Goal: Obtain resource: Download file/media

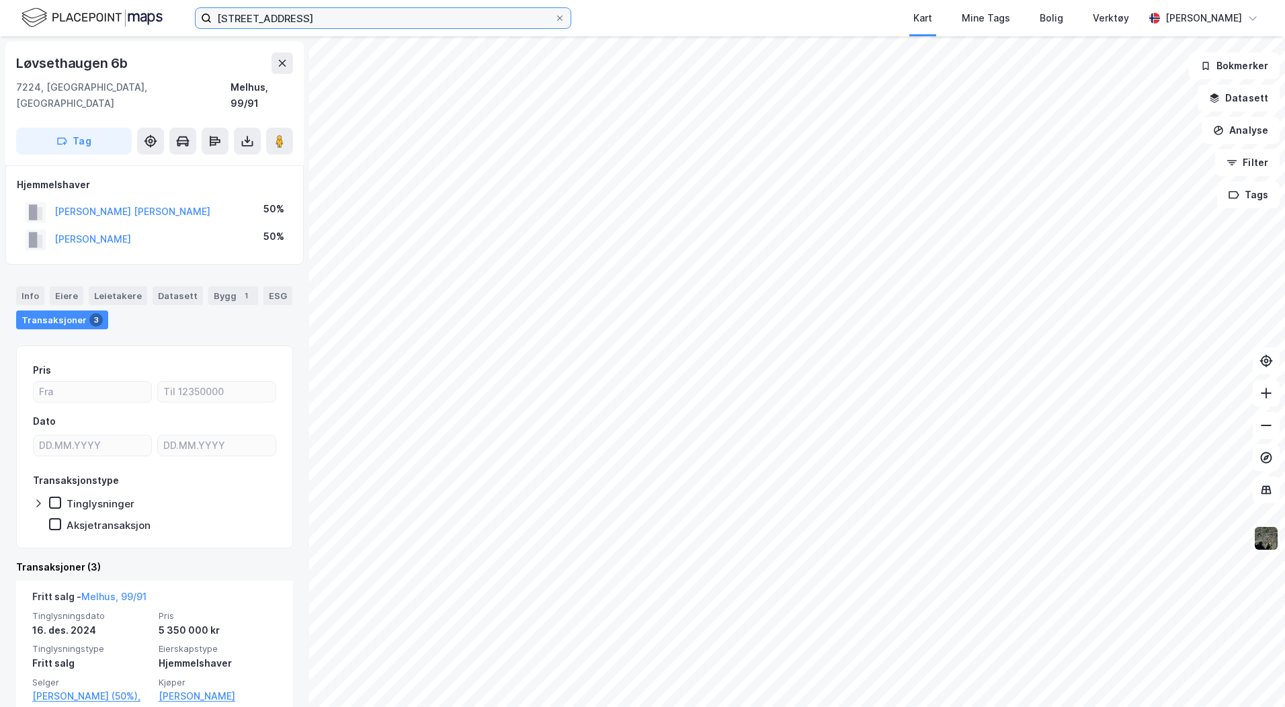
click at [374, 23] on input "[STREET_ADDRESS]" at bounding box center [383, 18] width 343 height 20
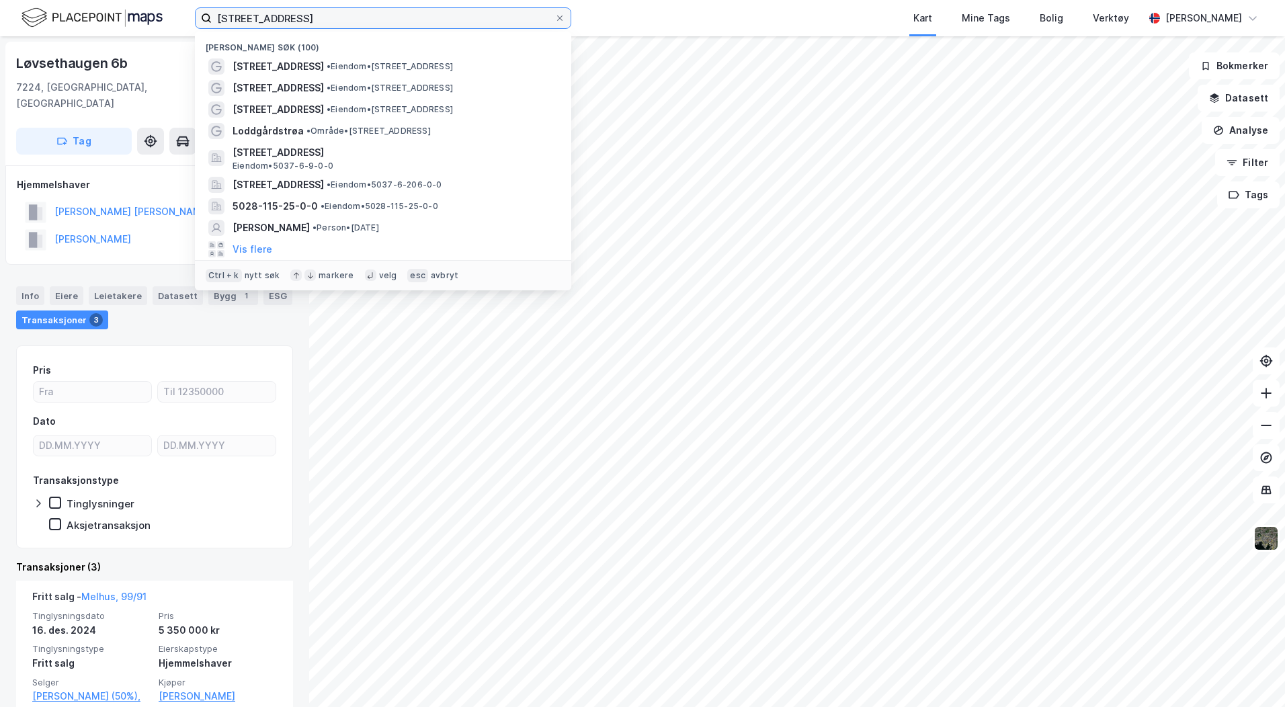
click at [374, 23] on input "[STREET_ADDRESS]" at bounding box center [383, 18] width 343 height 20
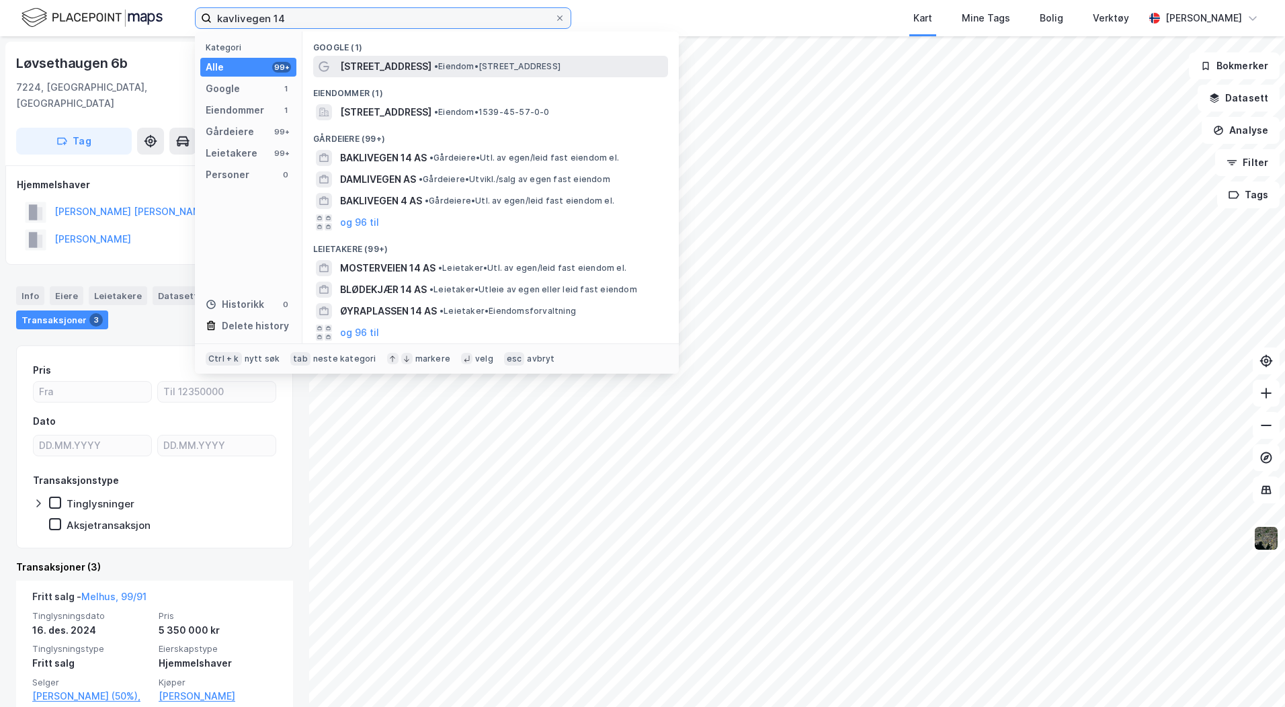
type input "kavlivegen 14"
click at [380, 64] on span "[STREET_ADDRESS]" at bounding box center [385, 66] width 91 height 16
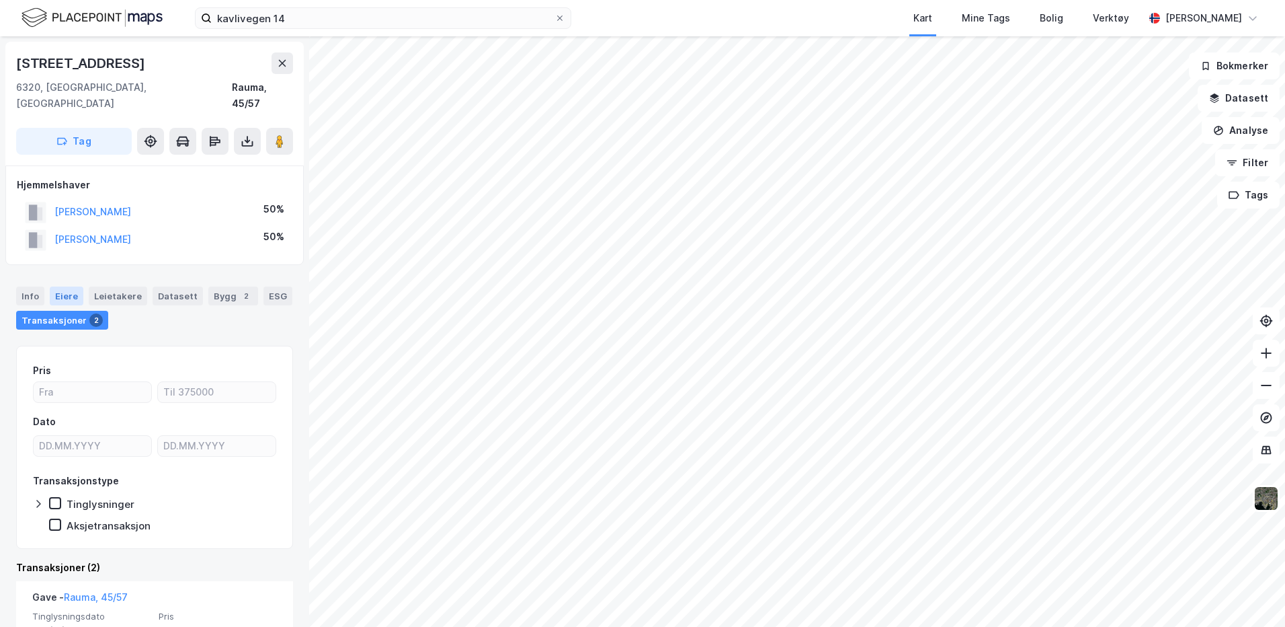
click at [58, 286] on div "Eiere" at bounding box center [67, 295] width 34 height 19
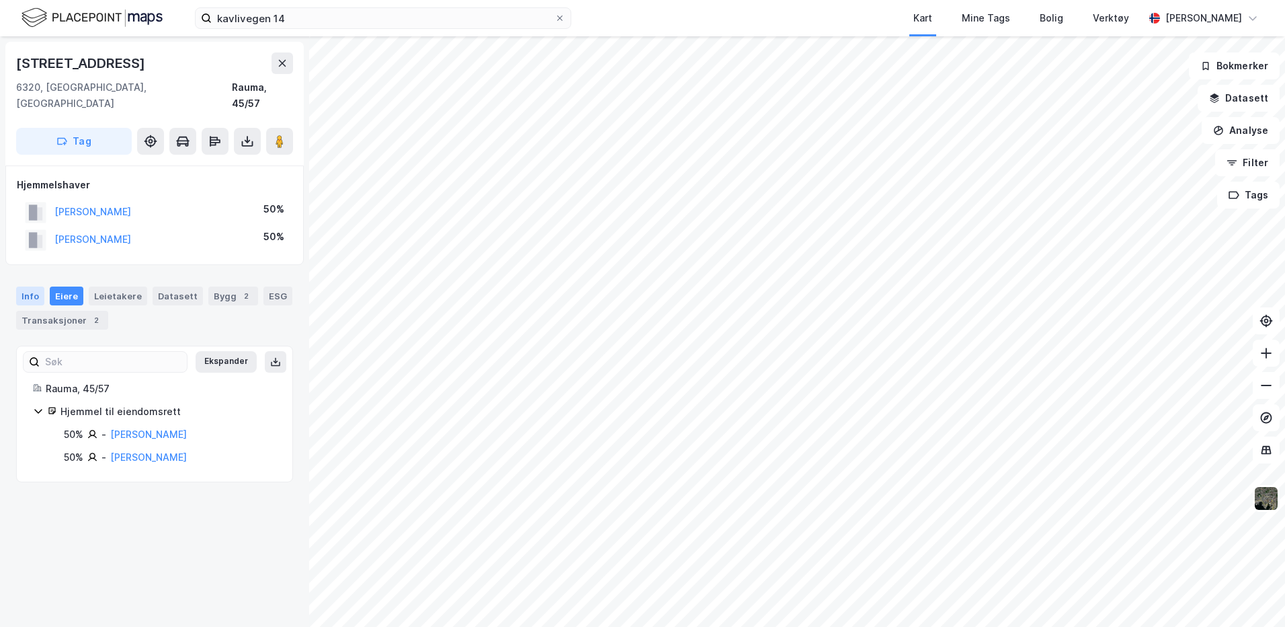
click at [24, 286] on div "Info" at bounding box center [30, 295] width 28 height 19
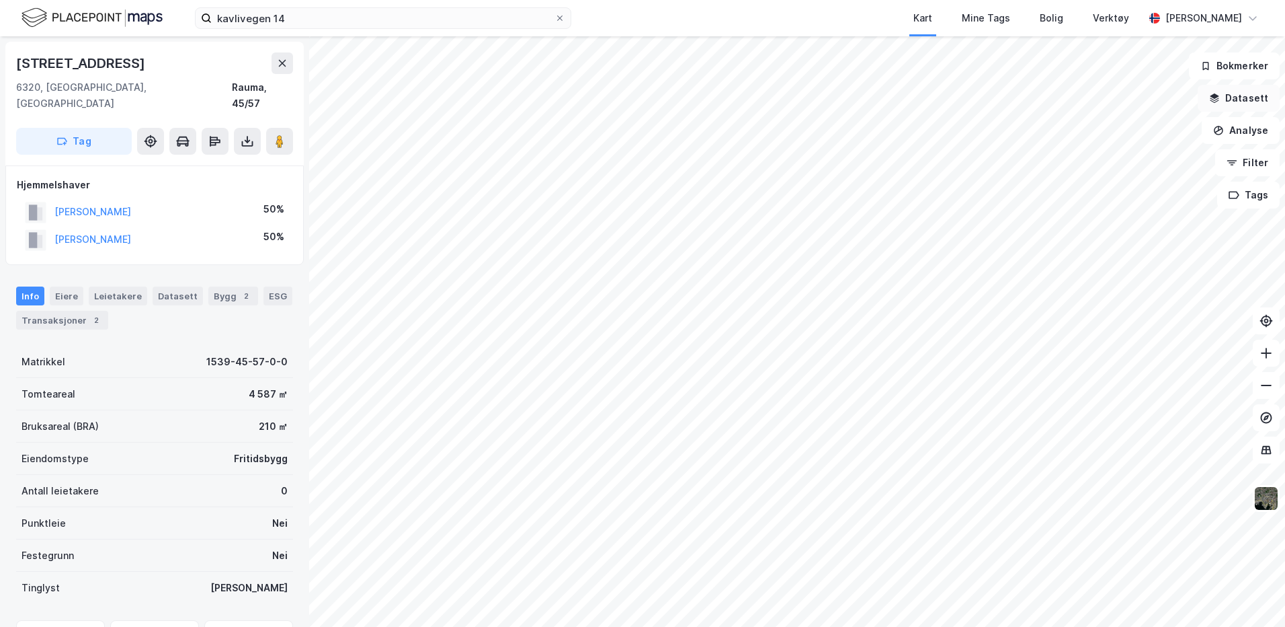
click at [1240, 96] on button "Datasett" at bounding box center [1239, 98] width 82 height 27
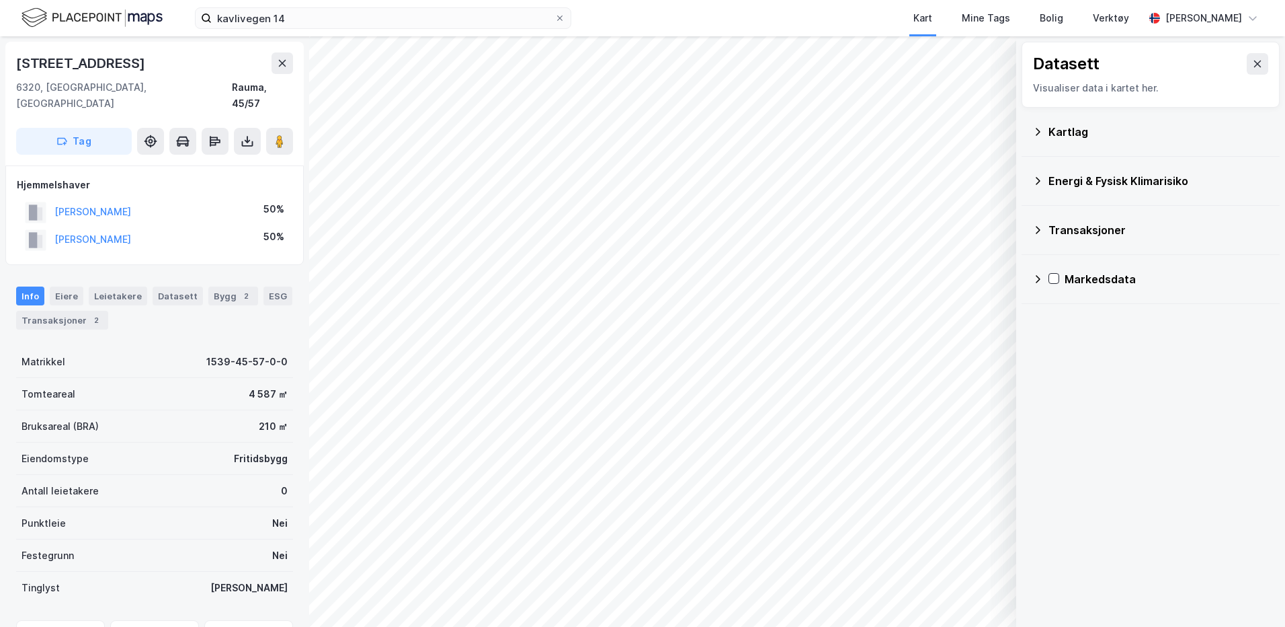
click at [1039, 140] on div "Kartlag" at bounding box center [1151, 132] width 237 height 32
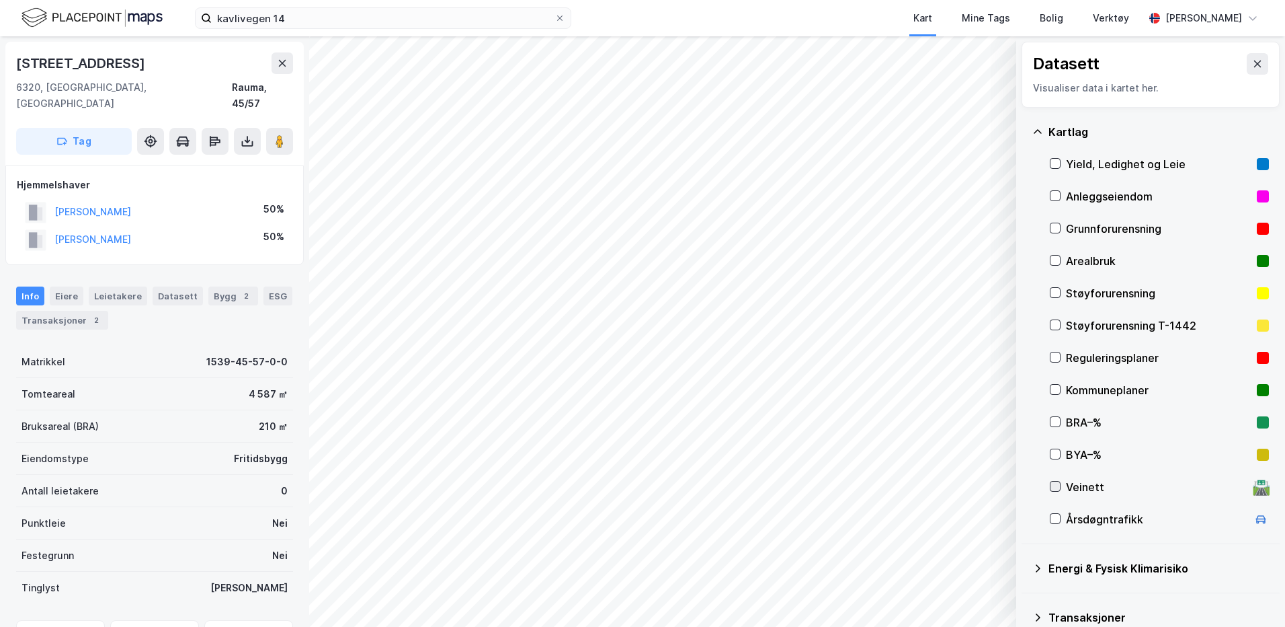
click at [1059, 491] on icon at bounding box center [1055, 485] width 9 height 9
click at [948, 594] on button "Vis" at bounding box center [947, 592] width 112 height 22
click at [992, 558] on icon at bounding box center [989, 562] width 11 height 11
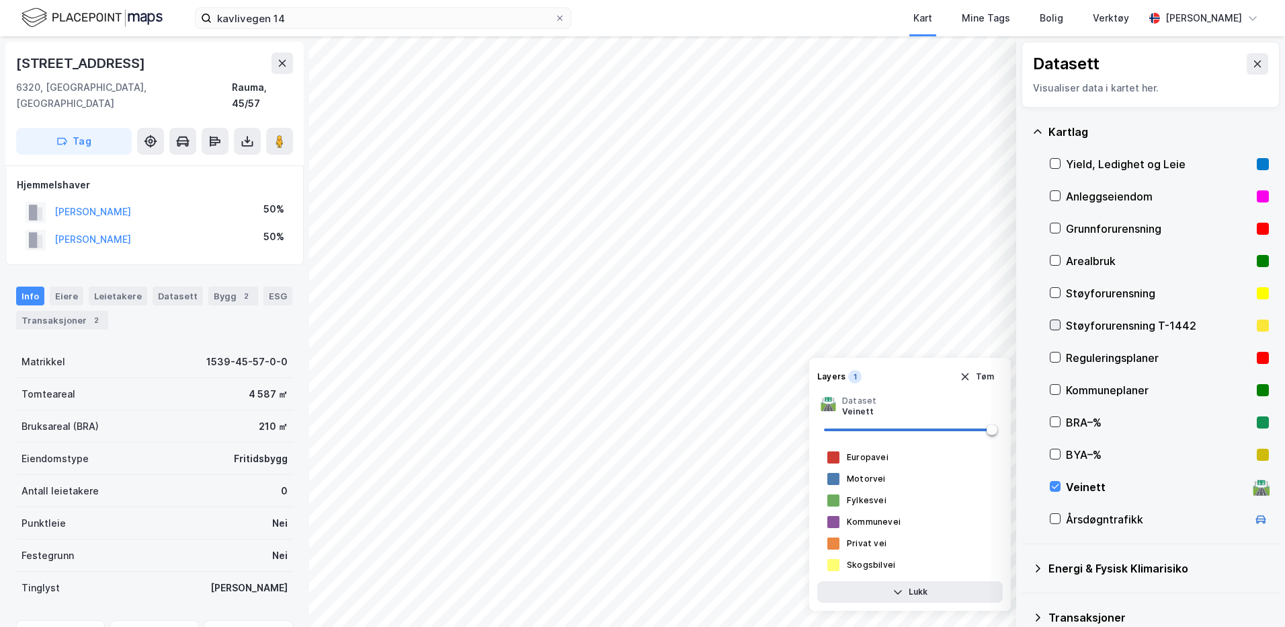
click at [1057, 327] on icon at bounding box center [1055, 324] width 9 height 9
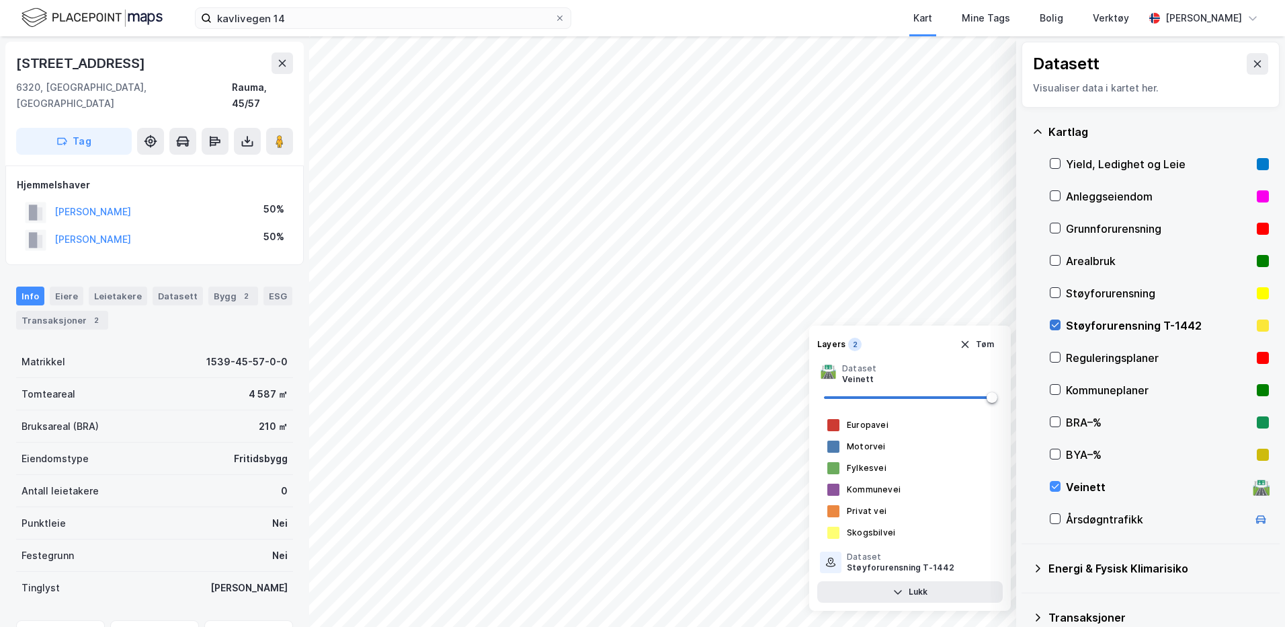
click at [1057, 324] on icon at bounding box center [1055, 325] width 7 height 5
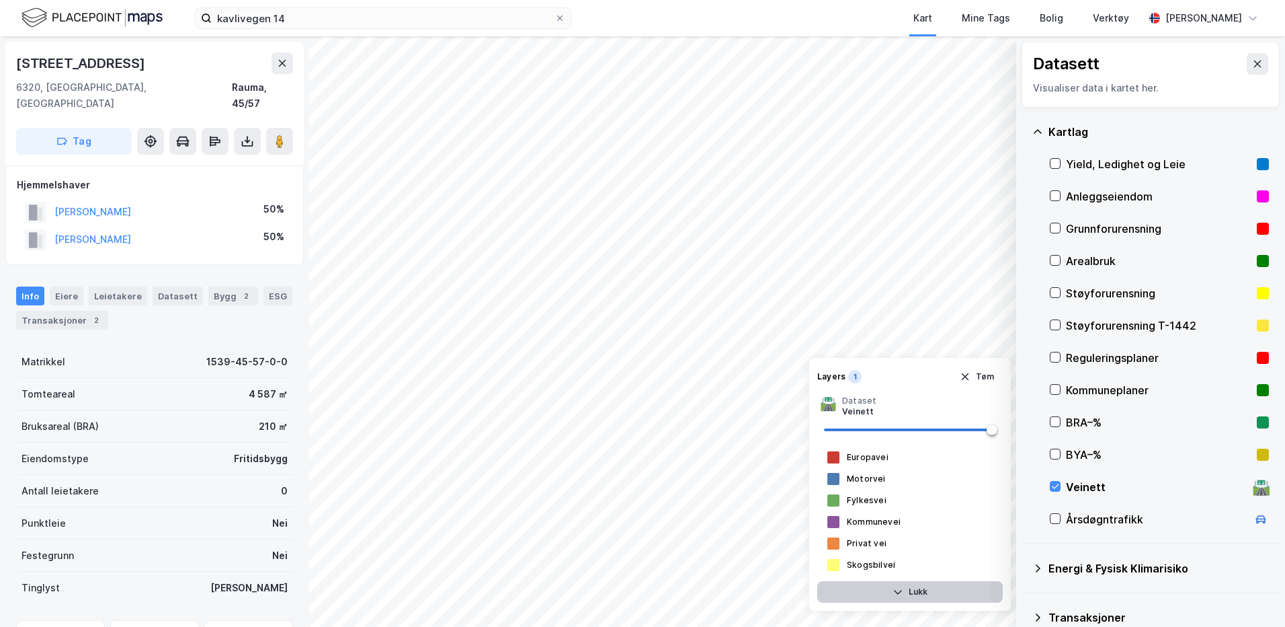
click at [923, 589] on button "Lukk" at bounding box center [910, 592] width 186 height 22
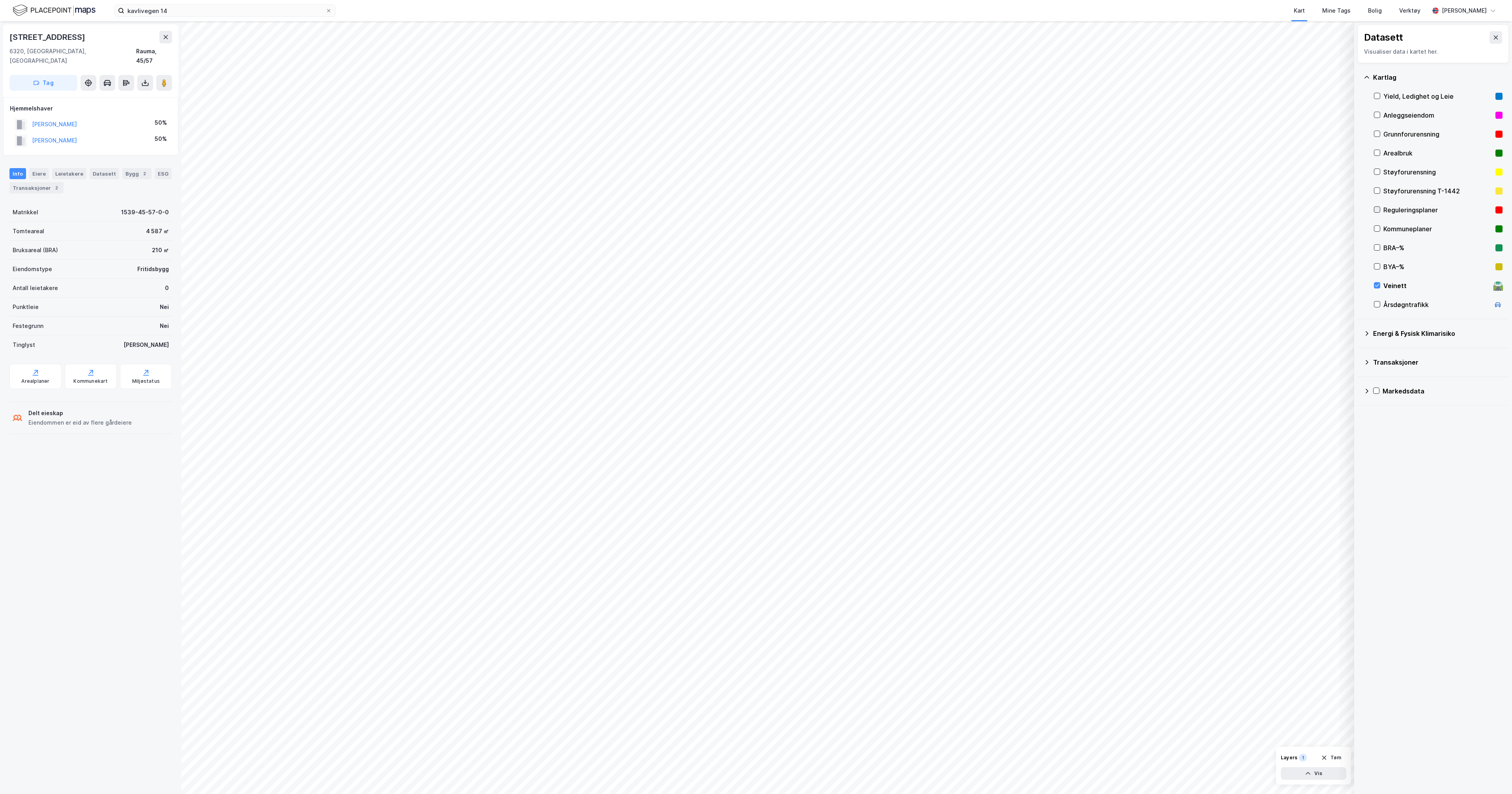
click at [754, 211] on div at bounding box center [1377, 210] width 6 height 6
click at [754, 229] on icon at bounding box center [1376, 228] width 5 height 5
click at [754, 211] on div "Reguleringsplaner" at bounding box center [1438, 210] width 129 height 19
click at [754, 40] on button at bounding box center [1496, 38] width 13 height 13
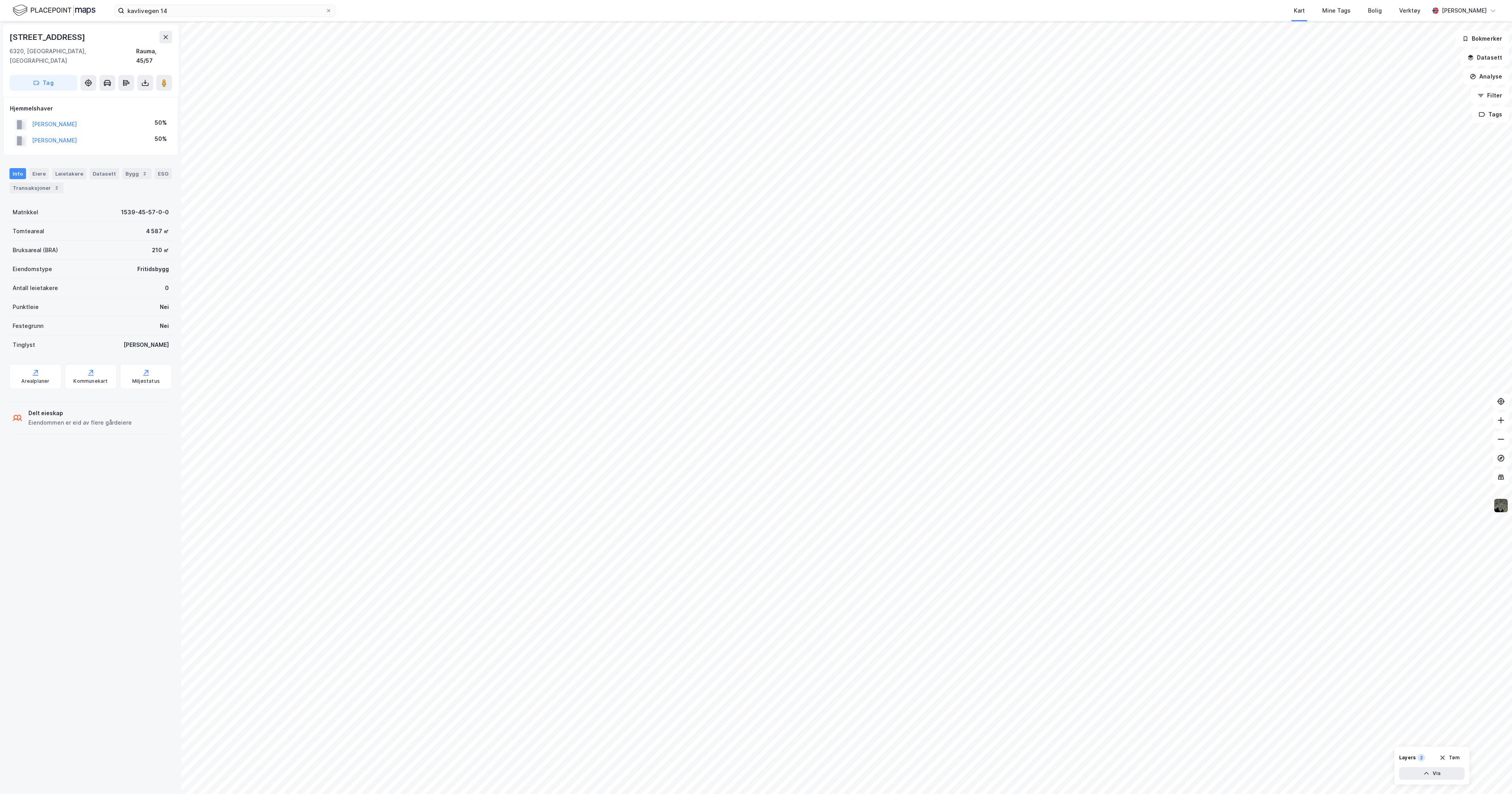
click at [754, 415] on img at bounding box center [1501, 505] width 15 height 15
click at [754, 415] on div "Gårds- og bruksnr." at bounding box center [1440, 457] width 51 height 9
click at [754, 415] on div "Matrikkelgrenser" at bounding box center [1438, 434] width 46 height 9
click at [51, 183] on div "Transaksjoner 1" at bounding box center [36, 188] width 54 height 11
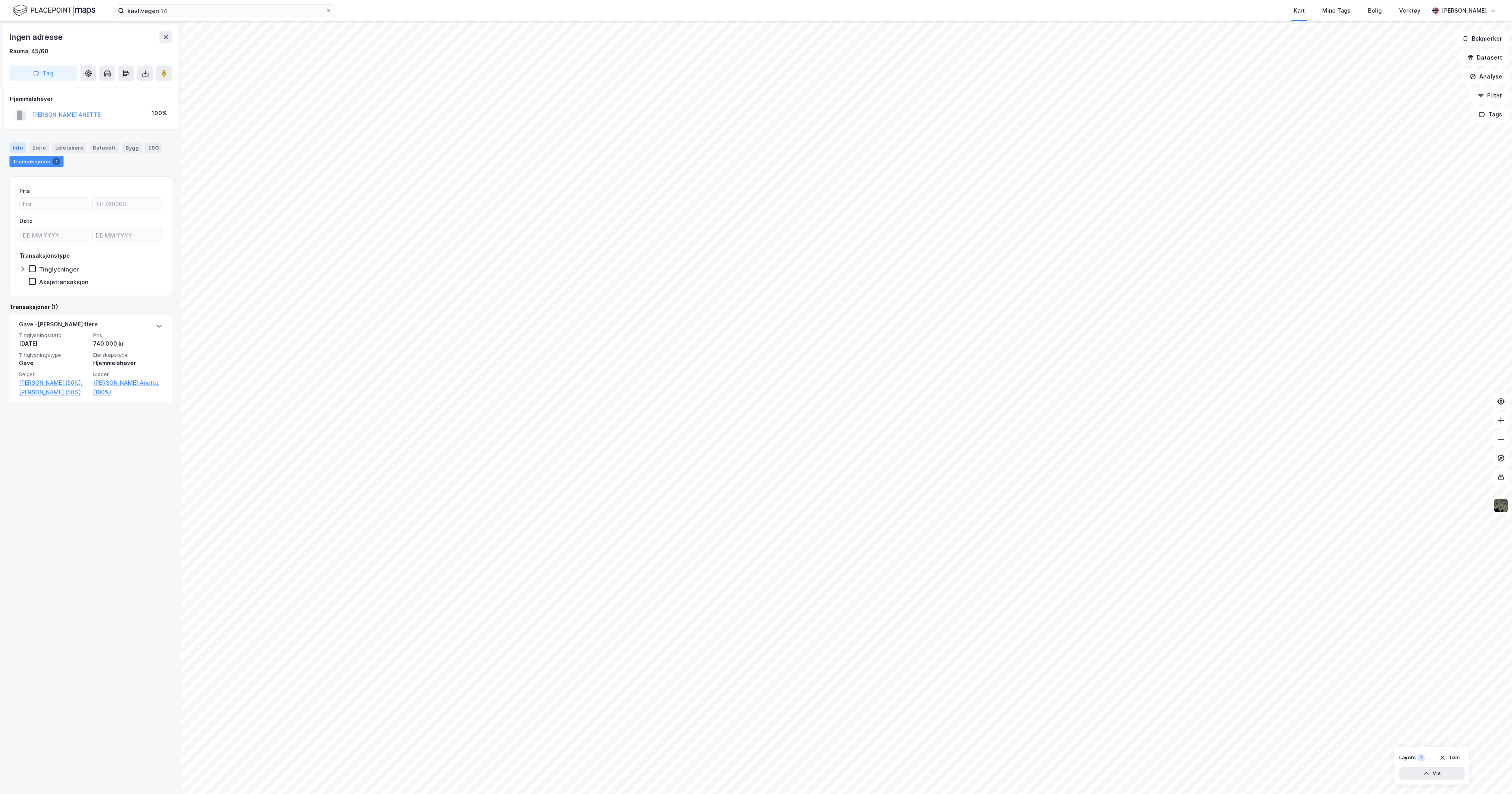
click at [16, 148] on div "Info" at bounding box center [18, 147] width 16 height 10
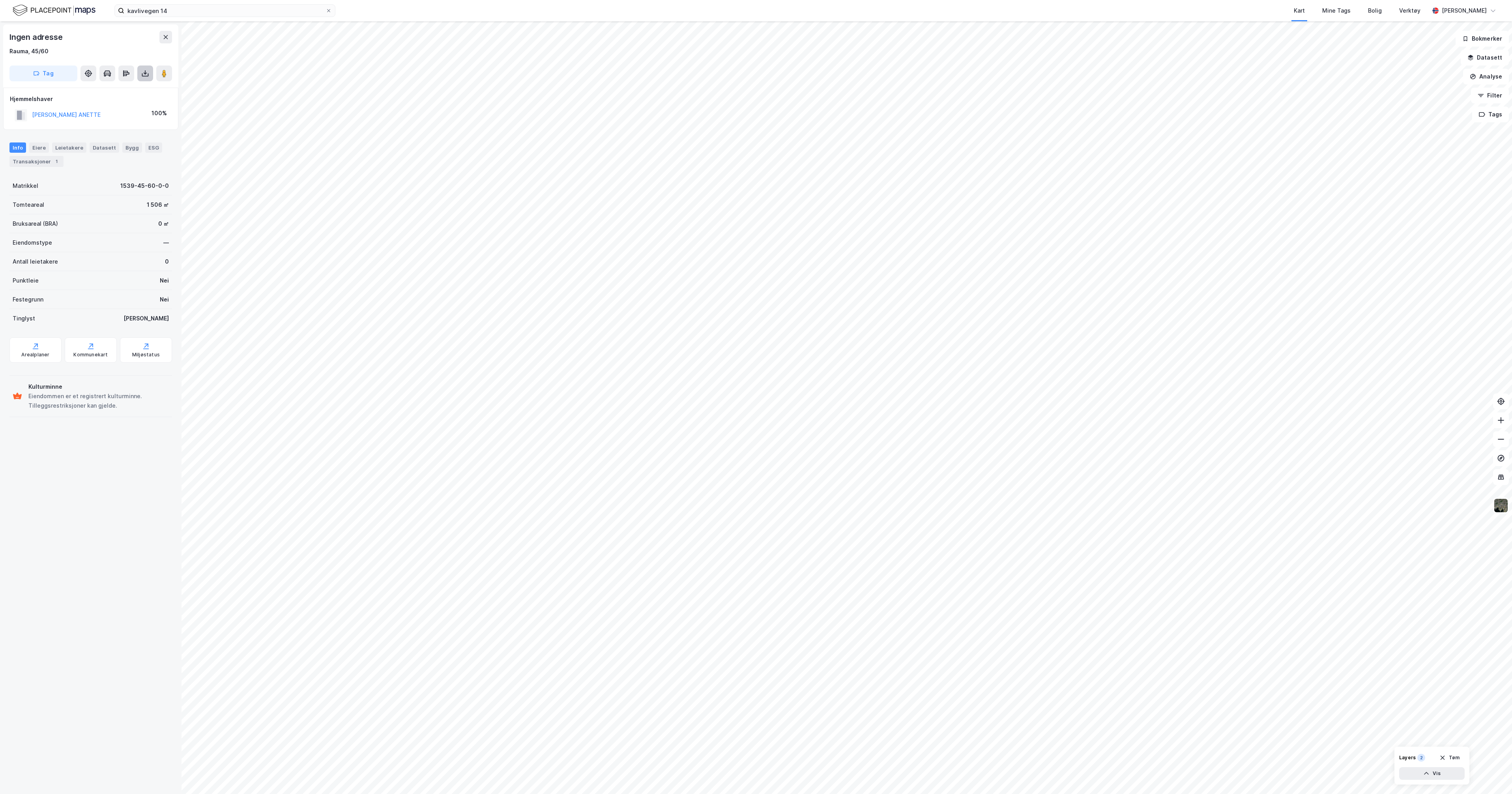
click at [147, 75] on icon at bounding box center [145, 73] width 8 height 8
click at [139, 93] on div "Last ned grunnbok" at bounding box center [111, 89] width 84 height 13
